Goal: Obtain resource: Download file/media

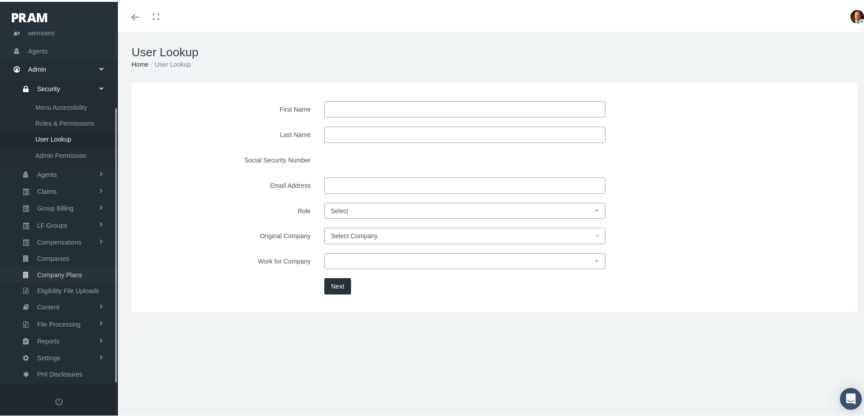
scroll to position [96, 0]
click at [62, 336] on link "Reports" at bounding box center [59, 339] width 118 height 16
click at [47, 301] on span "Reports" at bounding box center [46, 304] width 22 height 15
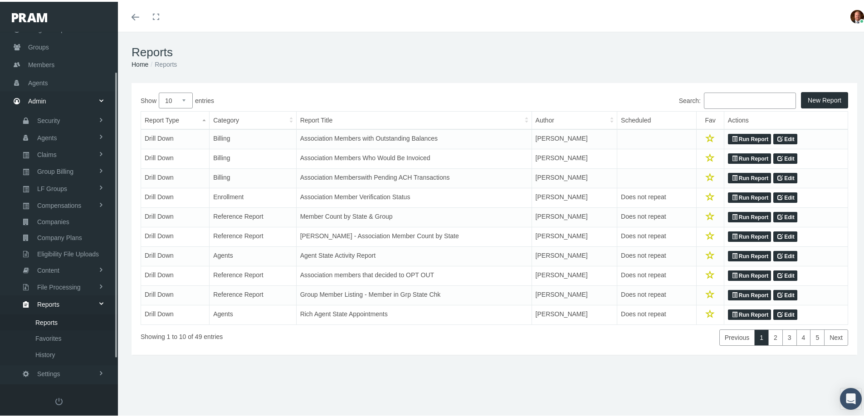
scroll to position [80, 0]
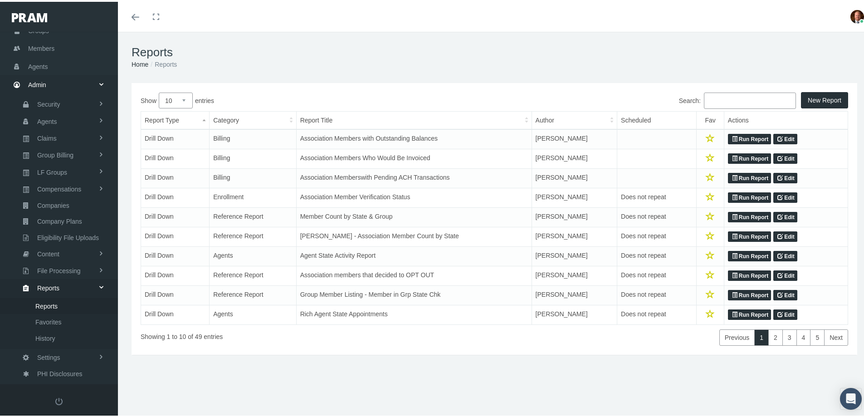
click at [717, 97] on input "Search:" at bounding box center [750, 99] width 92 height 16
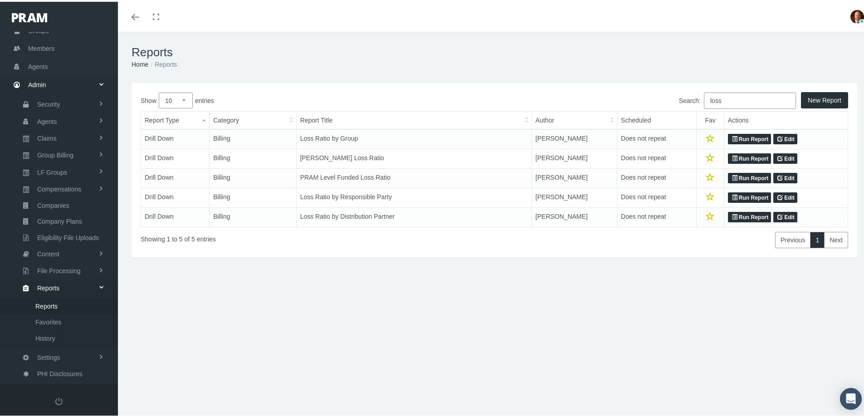
type input "loss"
click at [732, 214] on icon at bounding box center [734, 215] width 5 height 9
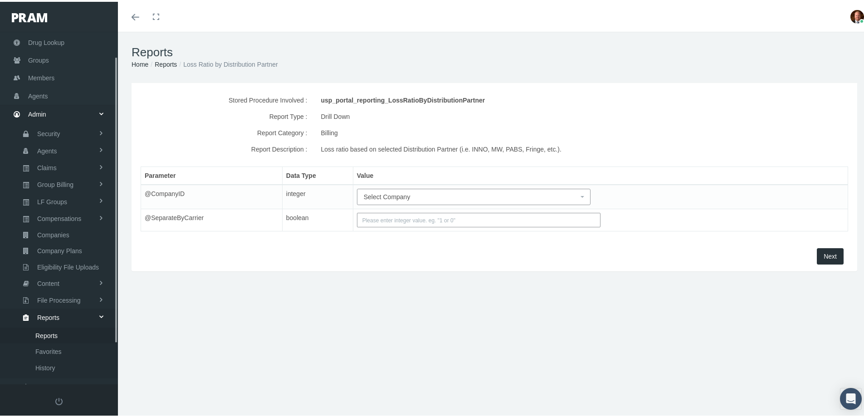
scroll to position [80, 0]
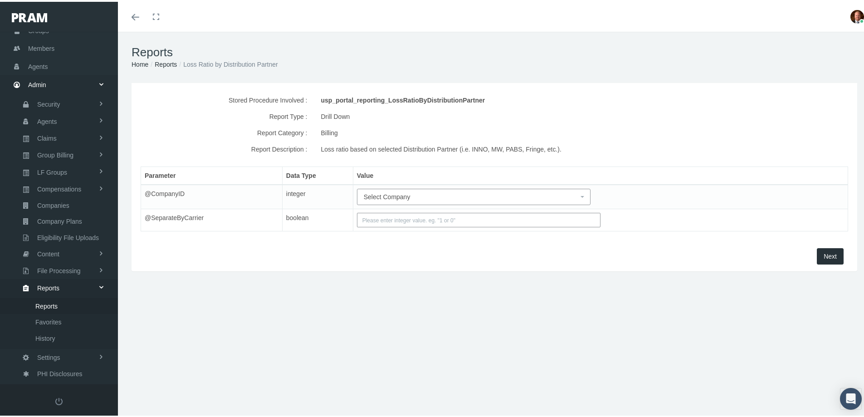
click at [401, 195] on span "Select Company" at bounding box center [387, 194] width 47 height 7
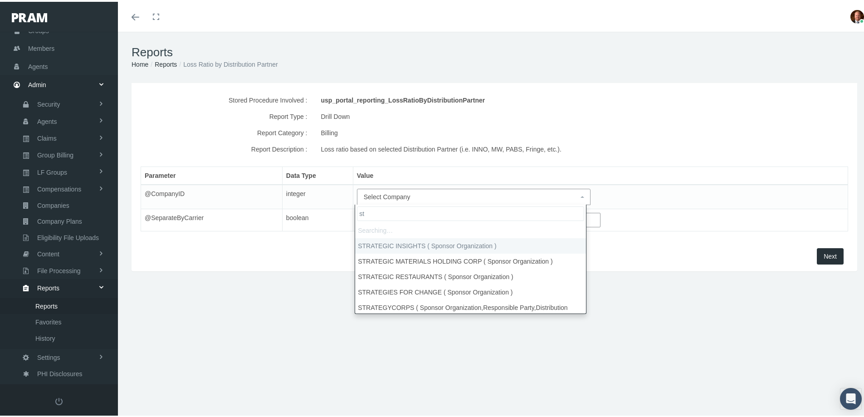
type input "s"
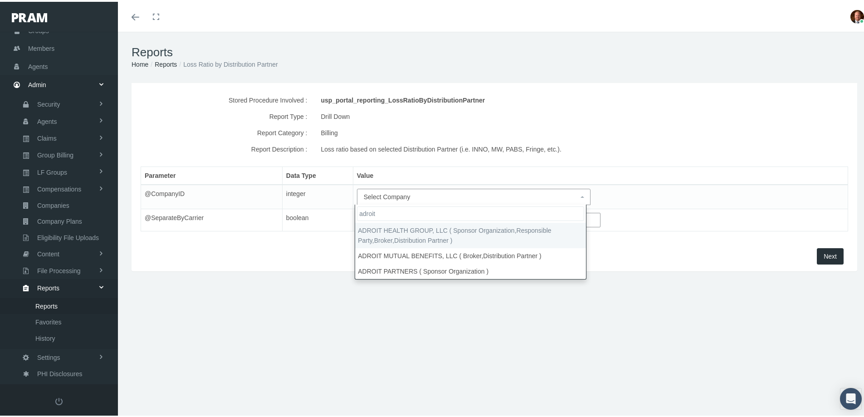
type input "adroit"
select select "3063"
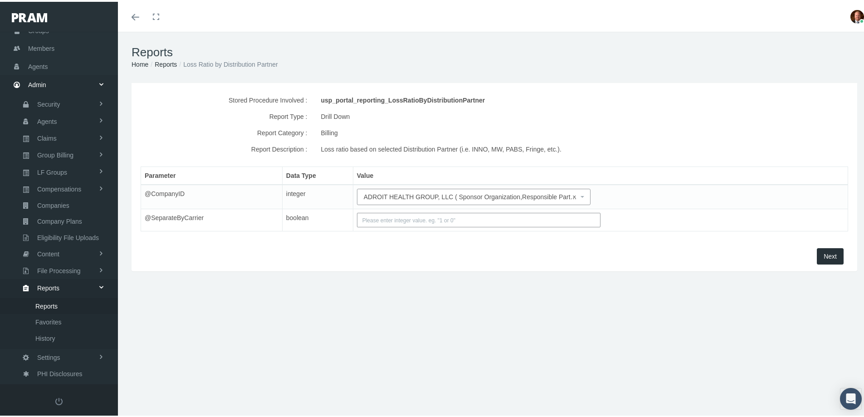
click at [440, 219] on input "text" at bounding box center [479, 218] width 244 height 15
type input "1"
click at [824, 253] on span "Next" at bounding box center [830, 254] width 13 height 7
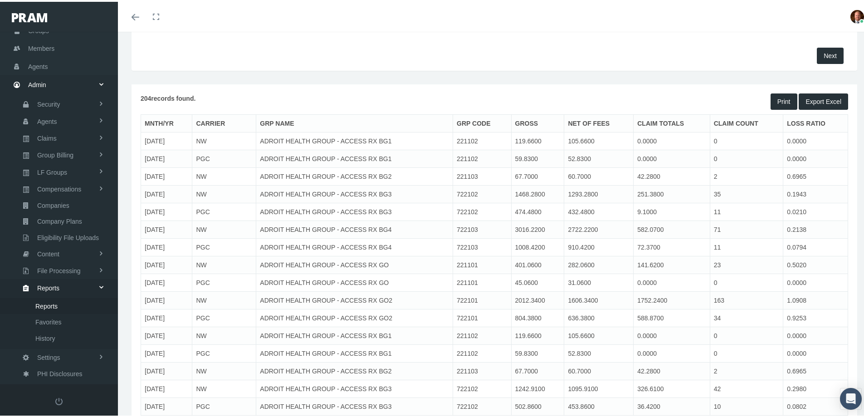
scroll to position [45, 0]
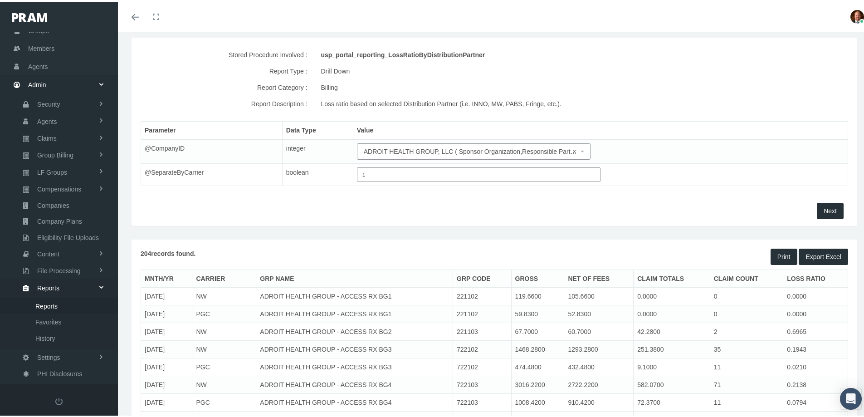
click at [805, 253] on button "Export Excel" at bounding box center [823, 255] width 49 height 16
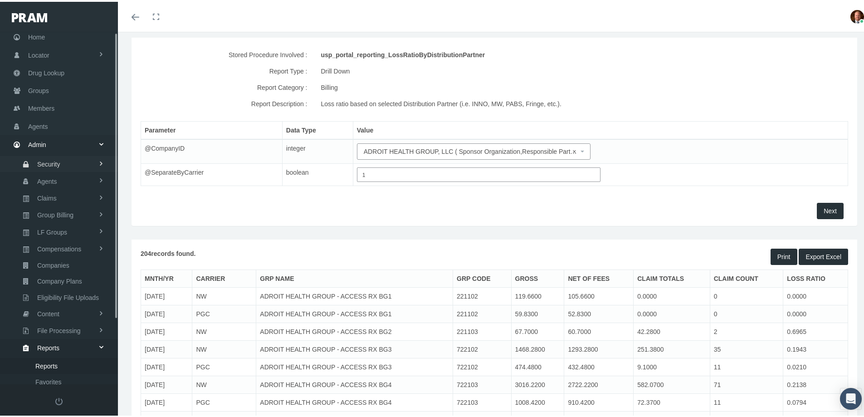
scroll to position [0, 0]
click at [42, 110] on span "Groups" at bounding box center [38, 107] width 21 height 17
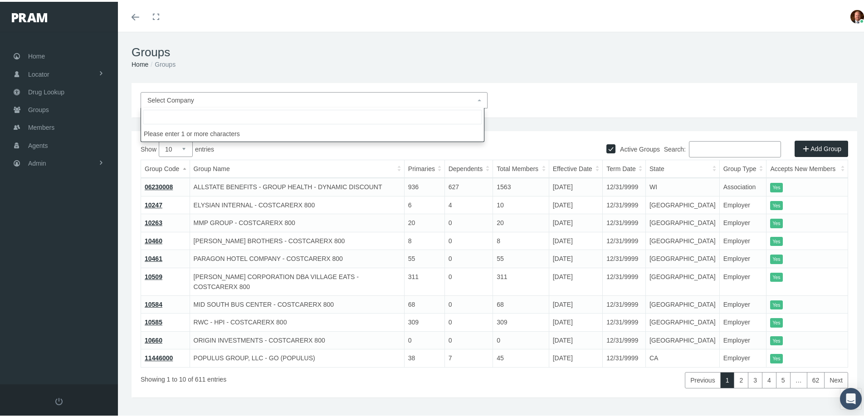
click at [236, 100] on span "Select Company" at bounding box center [311, 98] width 328 height 10
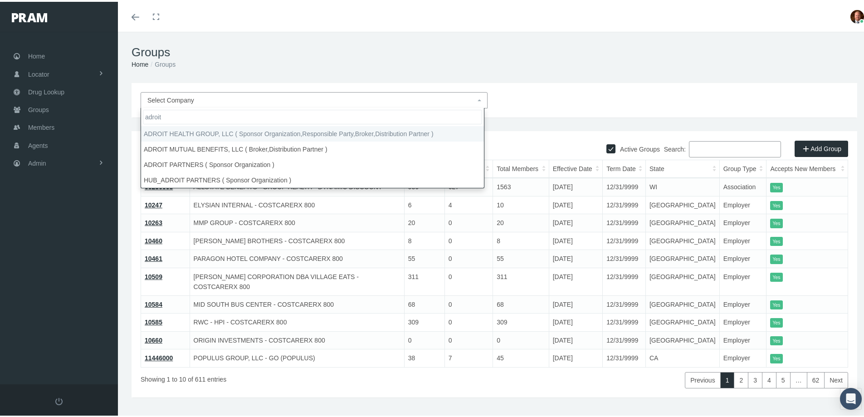
type input "adroit"
select select "3063"
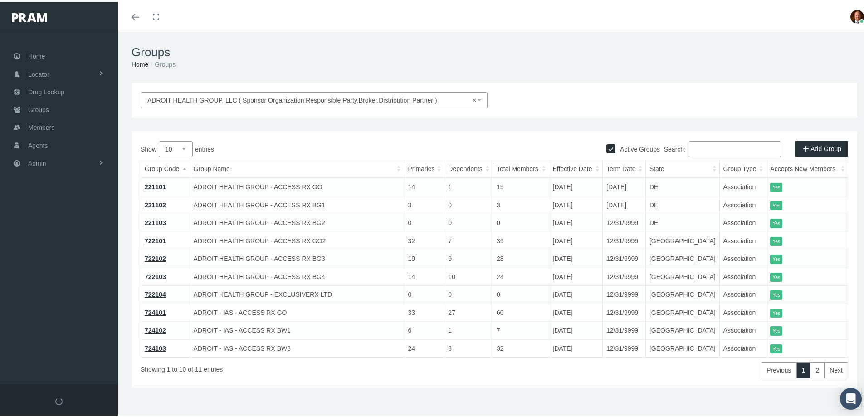
click at [183, 148] on select "10 25 50 100" at bounding box center [176, 147] width 34 height 16
select select "25"
click at [159, 139] on select "10 25 50 100" at bounding box center [176, 147] width 34 height 16
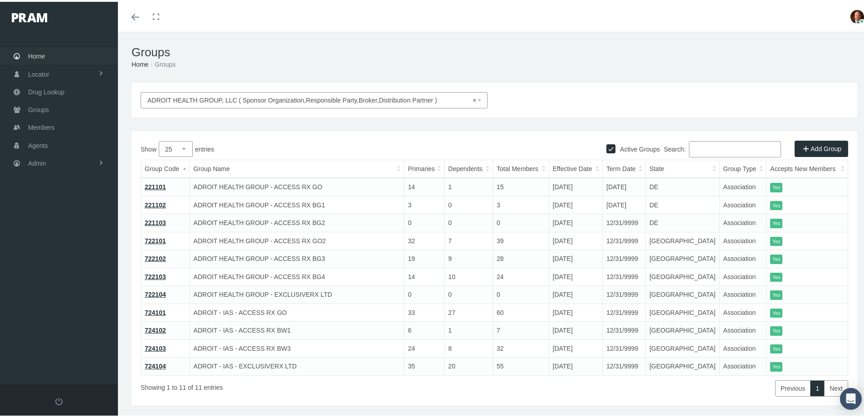
click at [46, 57] on link "Home" at bounding box center [59, 54] width 118 height 18
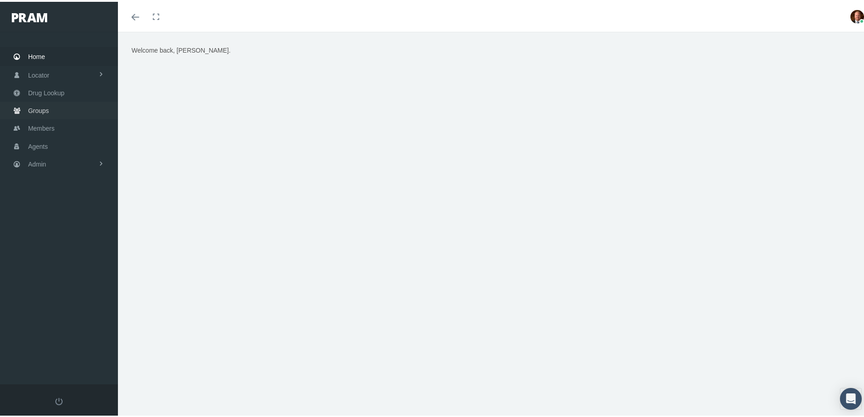
click at [48, 109] on span "Groups" at bounding box center [38, 108] width 21 height 17
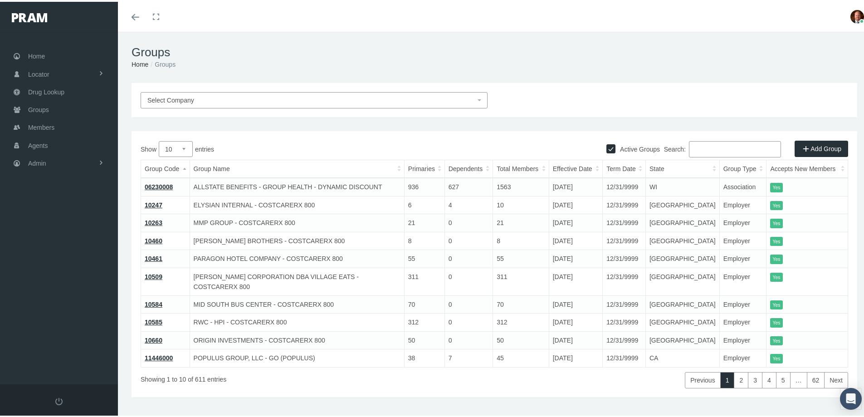
click at [332, 100] on span "Select Company" at bounding box center [311, 98] width 328 height 10
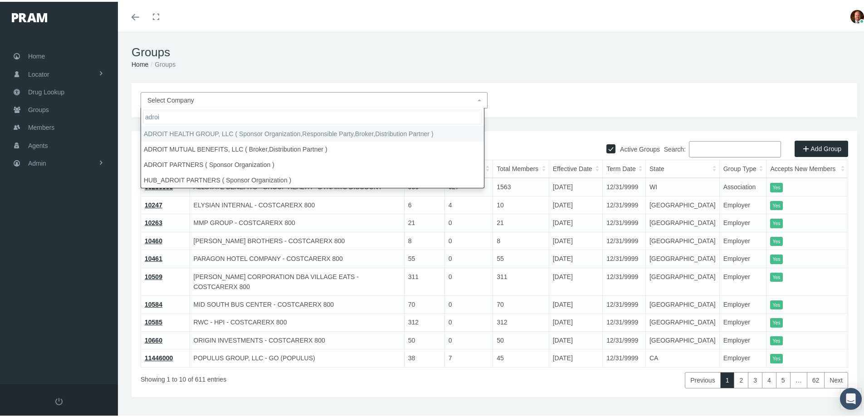
type input "adroi"
select select "3063"
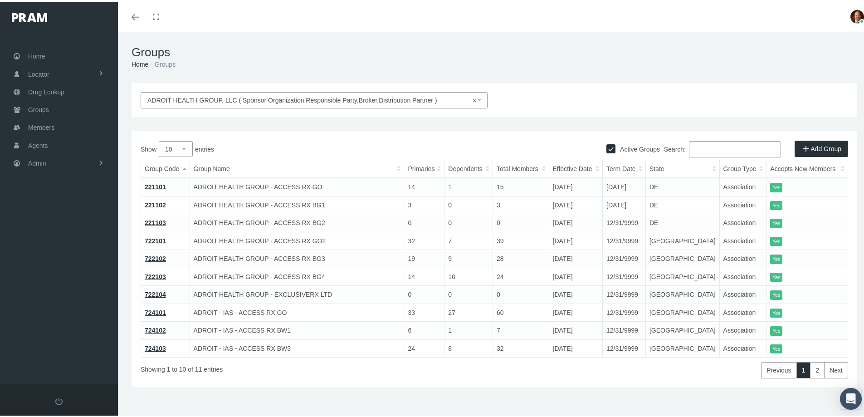
click at [185, 146] on select "10 25 50 100" at bounding box center [176, 147] width 34 height 16
select select "25"
click at [159, 139] on select "10 25 50 100" at bounding box center [176, 147] width 34 height 16
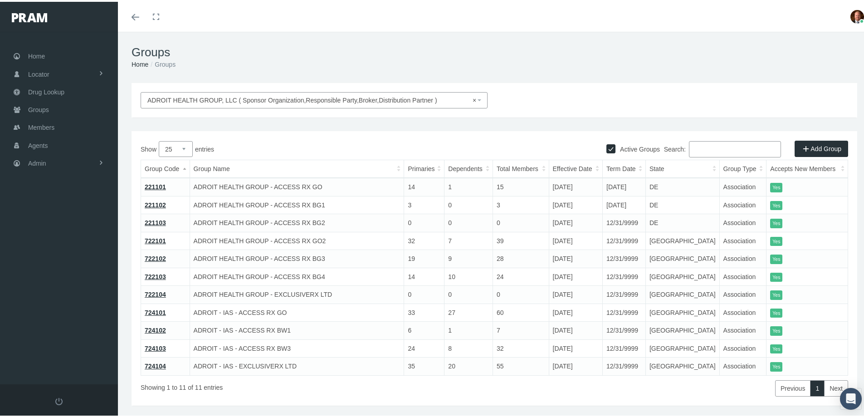
scroll to position [24, 0]
